Goal: Navigation & Orientation: Find specific page/section

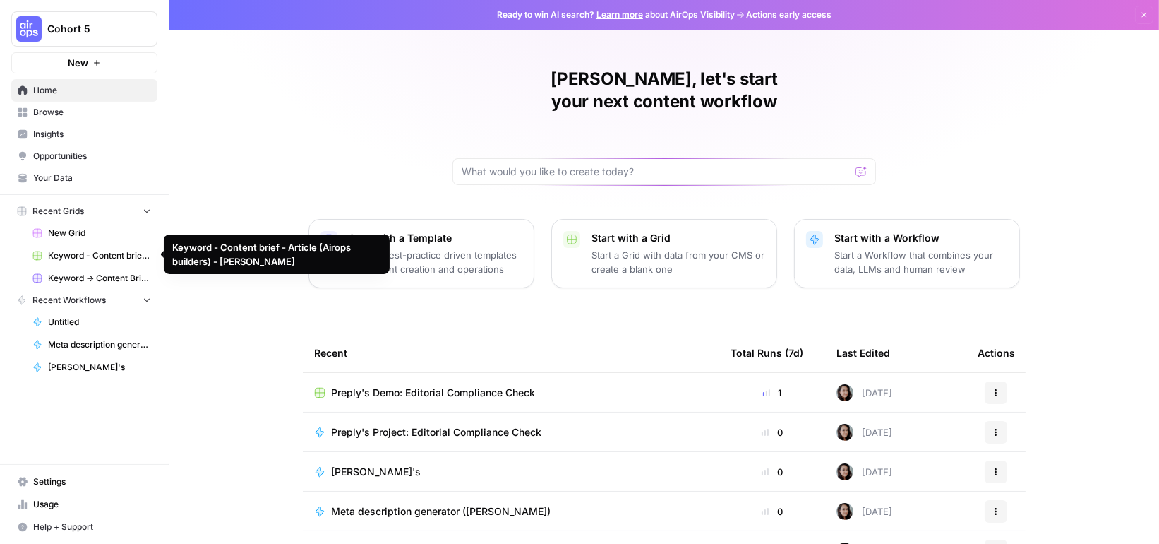
click at [50, 29] on span "Cohort 5" at bounding box center [89, 29] width 85 height 14
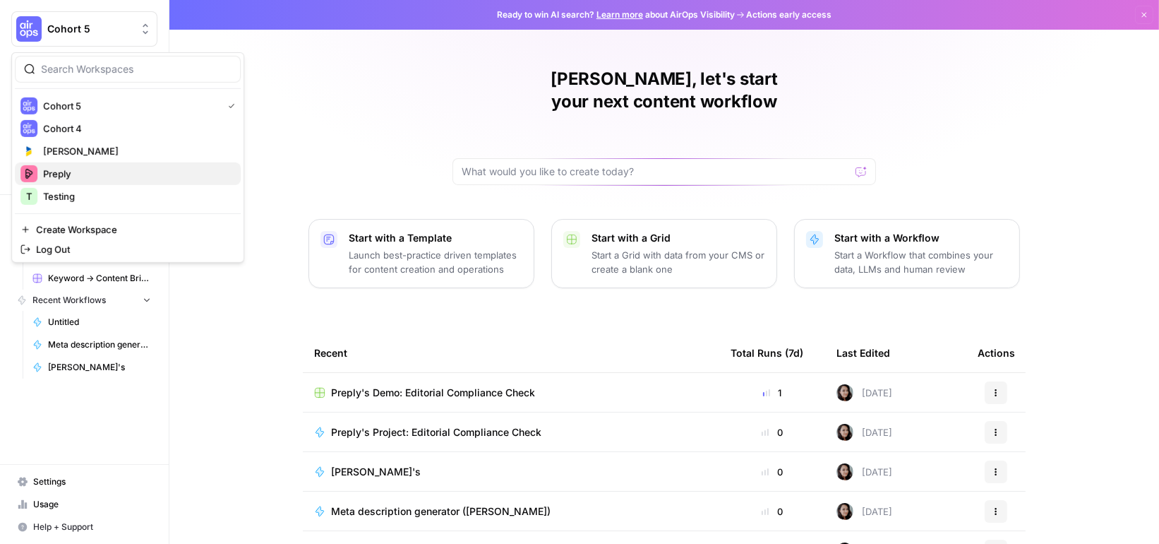
click at [66, 170] on span "Preply" at bounding box center [136, 174] width 186 height 14
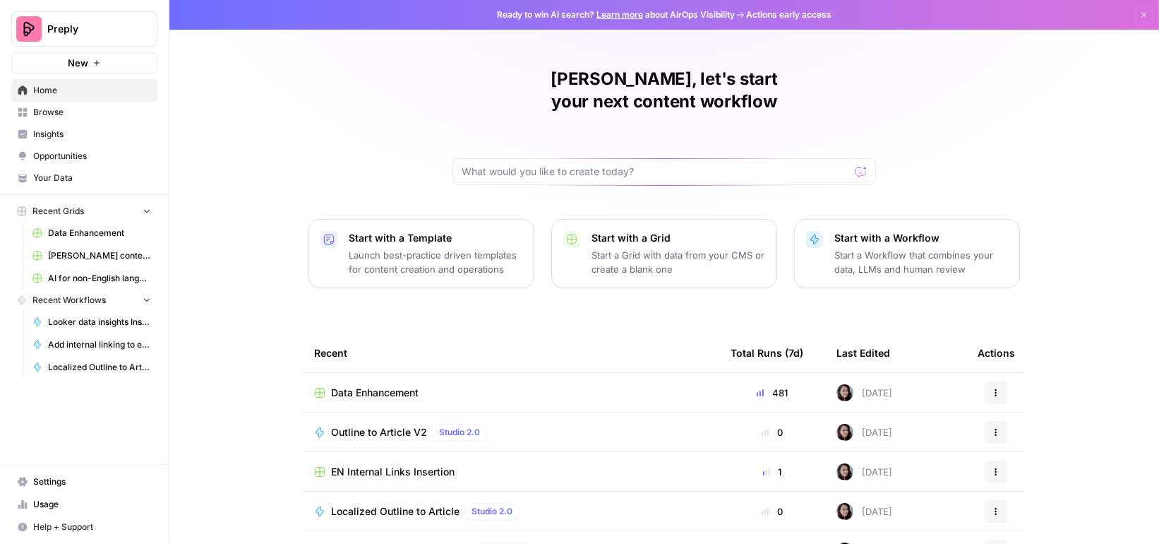
click at [73, 275] on span "AI for non-English languages" at bounding box center [99, 278] width 103 height 13
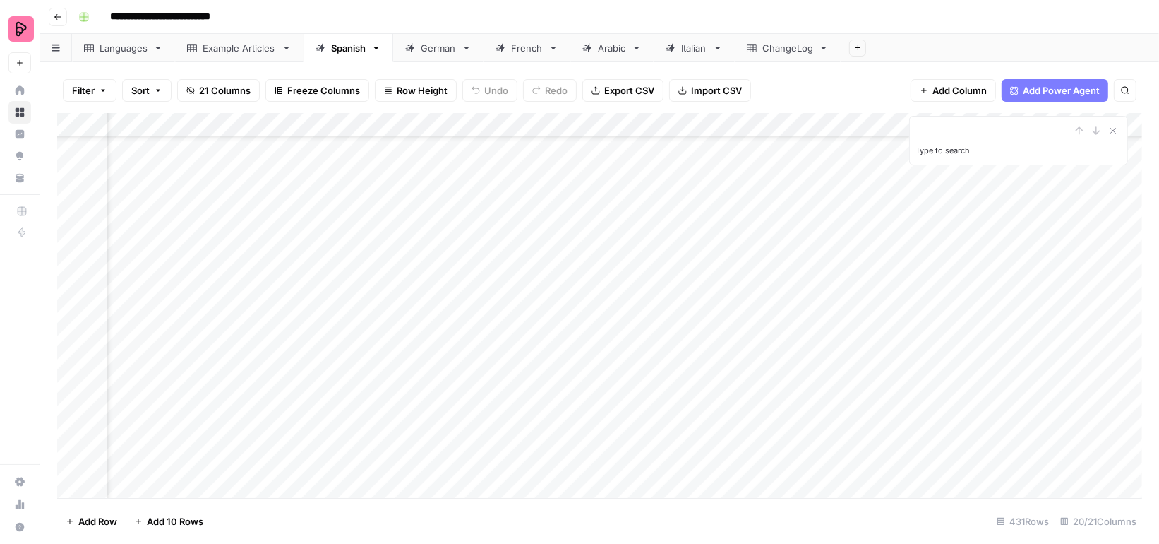
scroll to position [9093, 655]
click at [666, 419] on div "Add Column" at bounding box center [599, 305] width 1085 height 385
click at [1109, 127] on icon "Close Search" at bounding box center [1112, 130] width 11 height 11
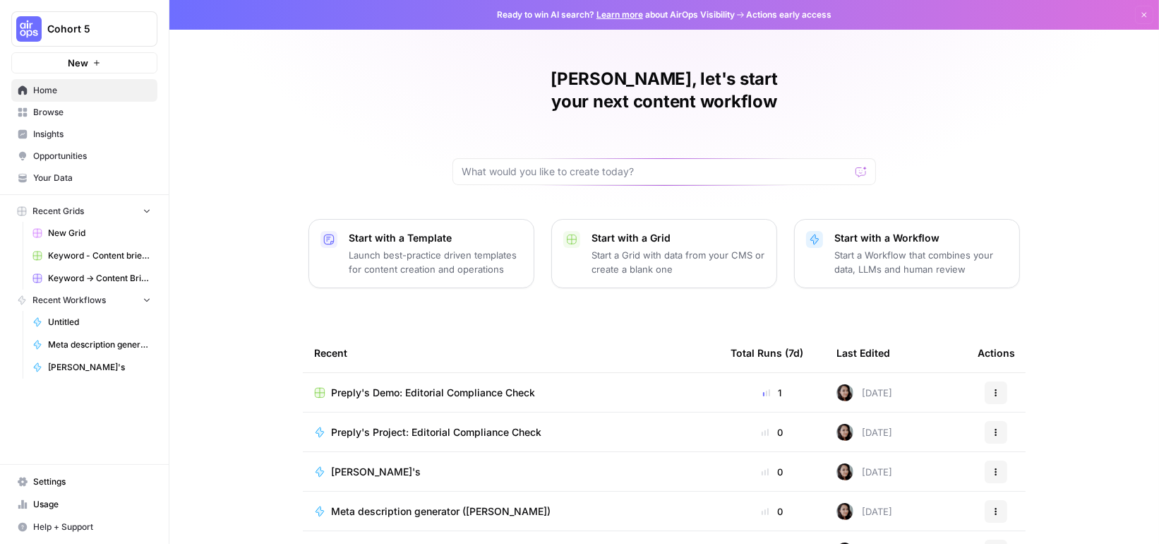
click at [98, 25] on span "Cohort 5" at bounding box center [89, 29] width 85 height 14
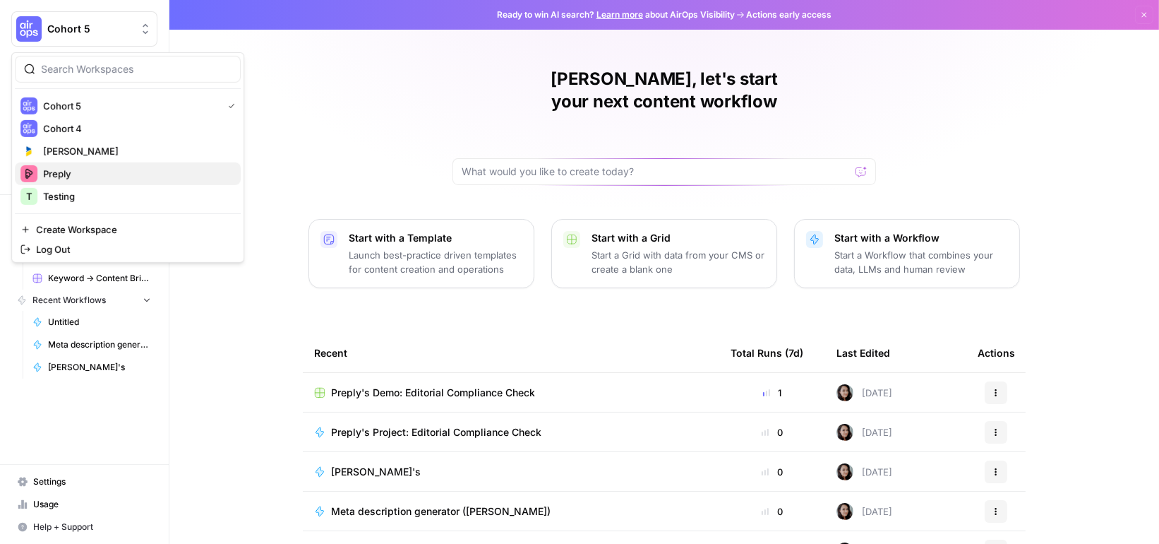
click at [84, 169] on span "Preply" at bounding box center [136, 174] width 186 height 14
